Goal: Information Seeking & Learning: Learn about a topic

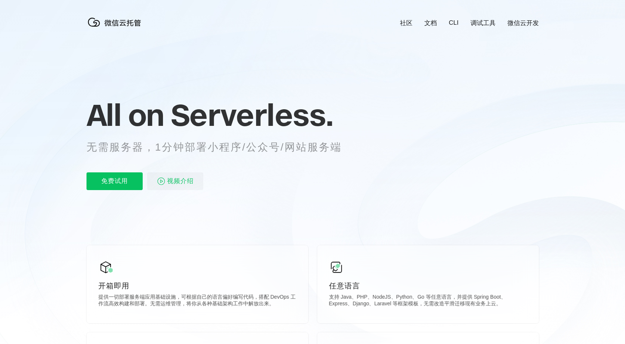
scroll to position [0, 1314]
click at [179, 183] on span "视频介绍" at bounding box center [180, 182] width 27 height 18
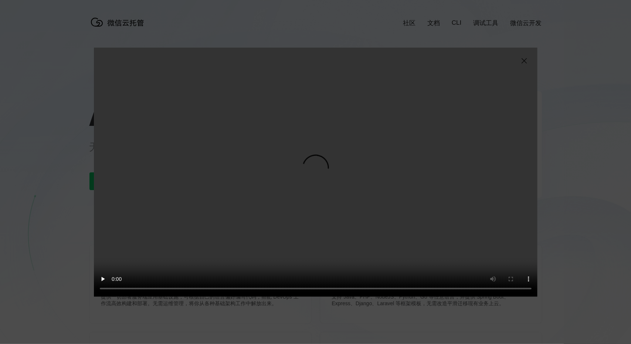
click at [70, 273] on div "抱歉，您的浏览器暂不支持播放此视频" at bounding box center [315, 172] width 631 height 344
click at [524, 61] on img at bounding box center [523, 61] width 9 height 9
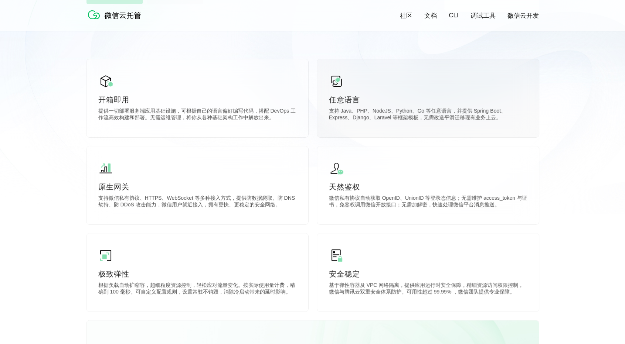
scroll to position [148, 0]
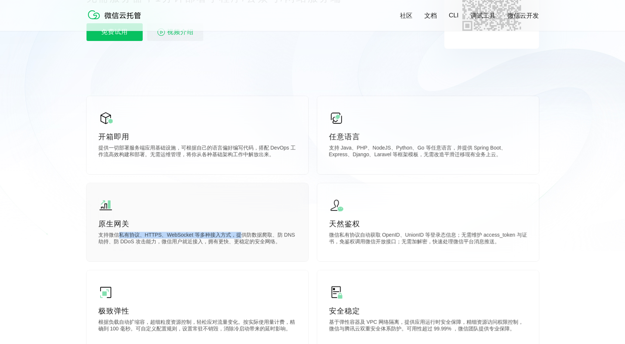
drag, startPoint x: 129, startPoint y: 236, endPoint x: 236, endPoint y: 233, distance: 107.9
click at [236, 233] on p "支持微信私有协议、HTTPS、WebSocket 等多种接入方式，提供防数据爬取、防 DNS 劫持、防 DDoS 攻击能力，微信用户就近接入，拥有更快、更稳定…" at bounding box center [197, 239] width 198 height 15
click at [141, 249] on div "原生网关 支持微信私有协议、HTTPS、WebSocket 等多种接入方式，提供防数据爬取、防 DNS 劫持、防 DDoS 攻击能力，微信用户就近接入，拥有更…" at bounding box center [197, 222] width 222 height 78
drag, startPoint x: 358, startPoint y: 236, endPoint x: 432, endPoint y: 238, distance: 73.9
click at [432, 238] on p "微信私有协议自动获取 OpenID、UnionID 等登录态信息；无需维护 access_token 与证书，免鉴权调用微信开放接口；无需加解密，快速处理微信…" at bounding box center [428, 239] width 198 height 15
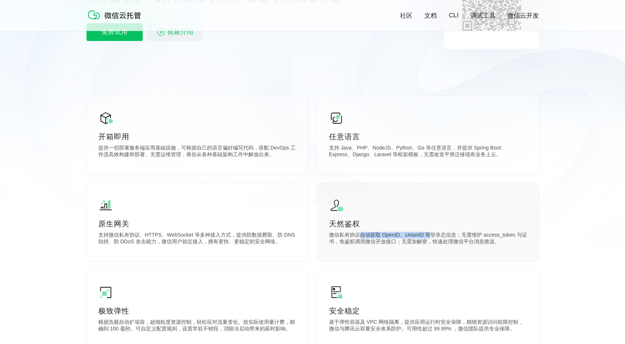
scroll to position [259, 0]
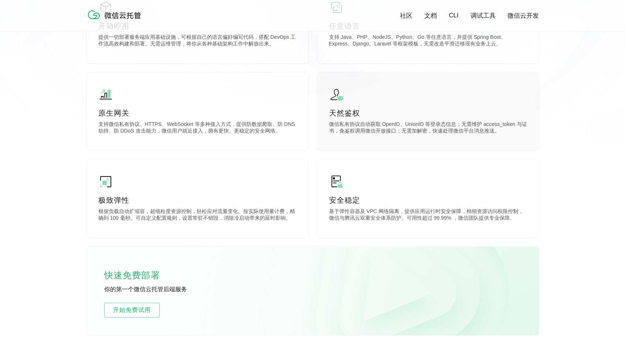
click at [451, 130] on p "微信私有协议自动获取 OpenID、UnionID 等登录态信息；无需维护 access_token 与证书，免鉴权调用微信开放接口；无需加解密，快速处理微信…" at bounding box center [428, 128] width 198 height 15
drag, startPoint x: 132, startPoint y: 215, endPoint x: 245, endPoint y: 215, distance: 113.1
click at [211, 215] on p "根据负载自动扩缩容，超细粒度资源控制，轻松应对流量变化。按实际使用量计费，精确到 100 毫秒。可自定义配置规则，设置常驻不销毁，消除冷启动带来的延时影响。" at bounding box center [197, 215] width 198 height 15
drag, startPoint x: 368, startPoint y: 209, endPoint x: 409, endPoint y: 212, distance: 41.5
click at [409, 212] on p "基于弹性容器及 VPC 网络隔离，提供应用运行时安全保障，精细资源访问权限控制，微信与腾讯云双重安全体系防护。可用性超过 99.99% ，微信团队提供专业保障。" at bounding box center [428, 215] width 198 height 15
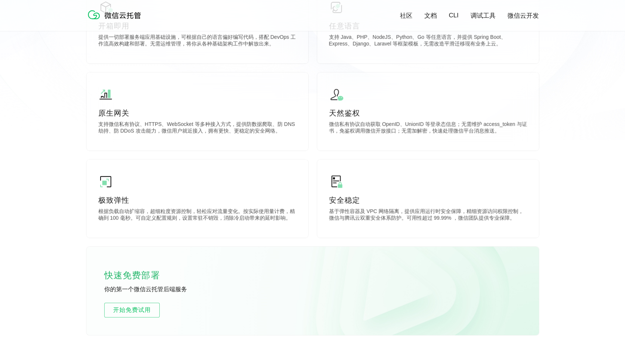
click at [234, 245] on div "开箱即用 提供一切部署服务端应用基础设施，可根据自己的语言偏好编写代码，搭配 DevOps 工作流高效构建和部署。无需运维管理，将你从各种基础架构工作中解放出…" at bounding box center [312, 160] width 452 height 350
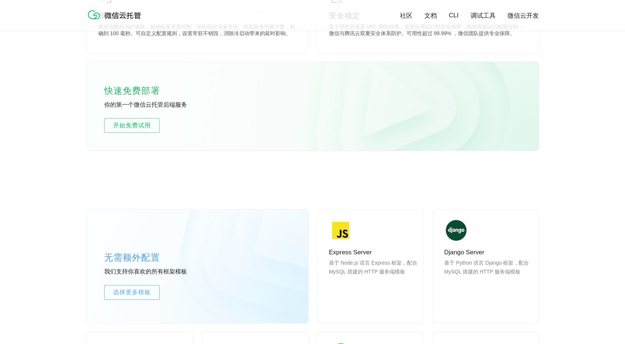
scroll to position [406, 0]
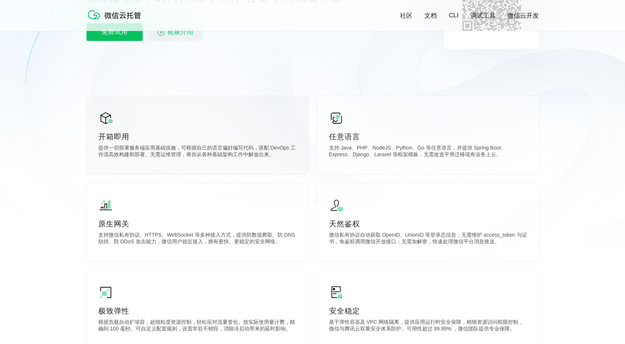
scroll to position [37, 0]
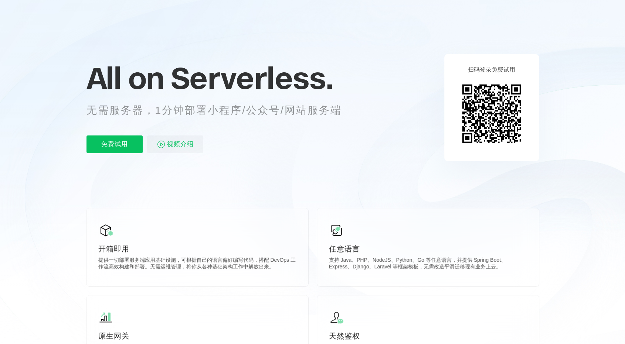
click at [21, 176] on icon at bounding box center [312, 162] width 709 height 399
